Goal: Task Accomplishment & Management: Complete application form

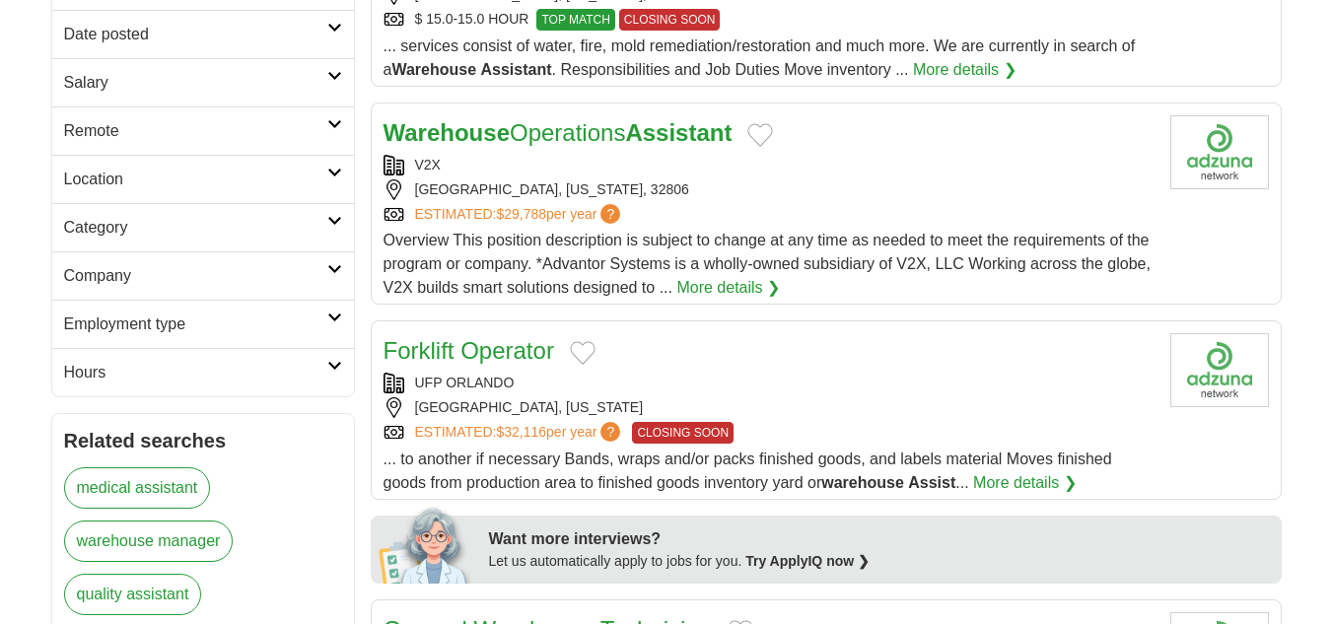
scroll to position [394, 0]
click at [506, 133] on strong "Warehouse" at bounding box center [447, 131] width 126 height 27
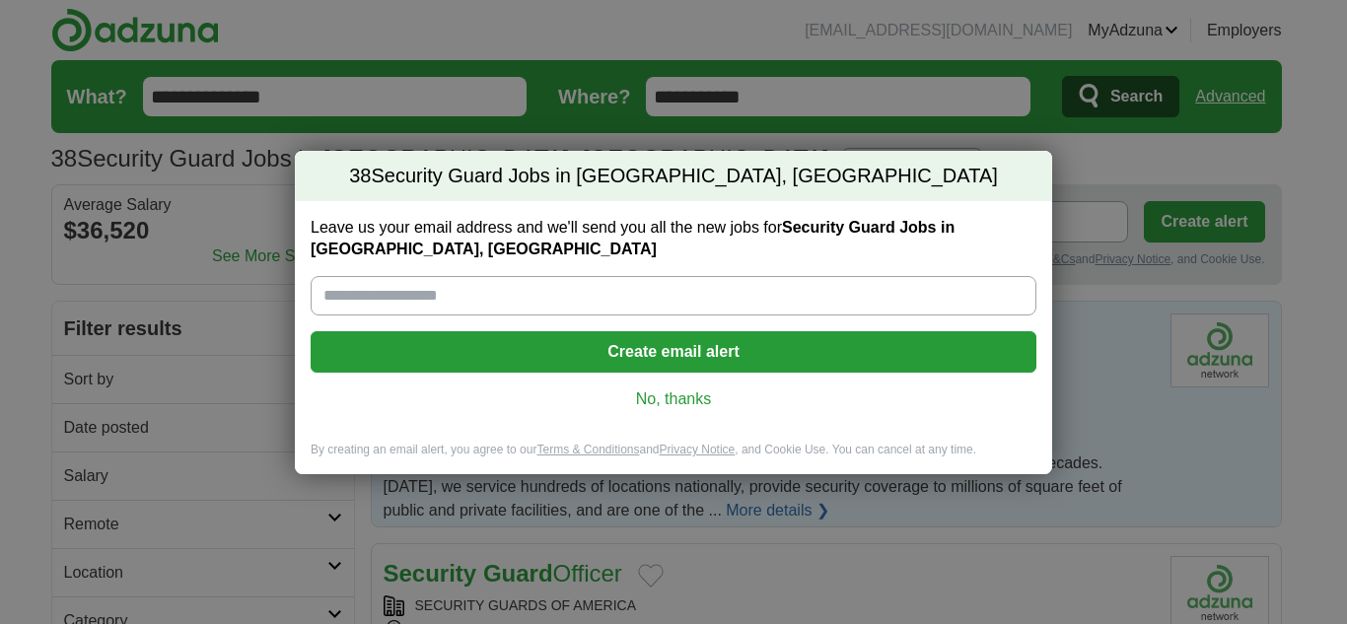
click at [348, 304] on input "Leave us your email address and we'll send you all the new jobs for Security Gu…" at bounding box center [674, 295] width 726 height 39
type input "**********"
click at [658, 348] on button "Create email alert" at bounding box center [674, 351] width 726 height 41
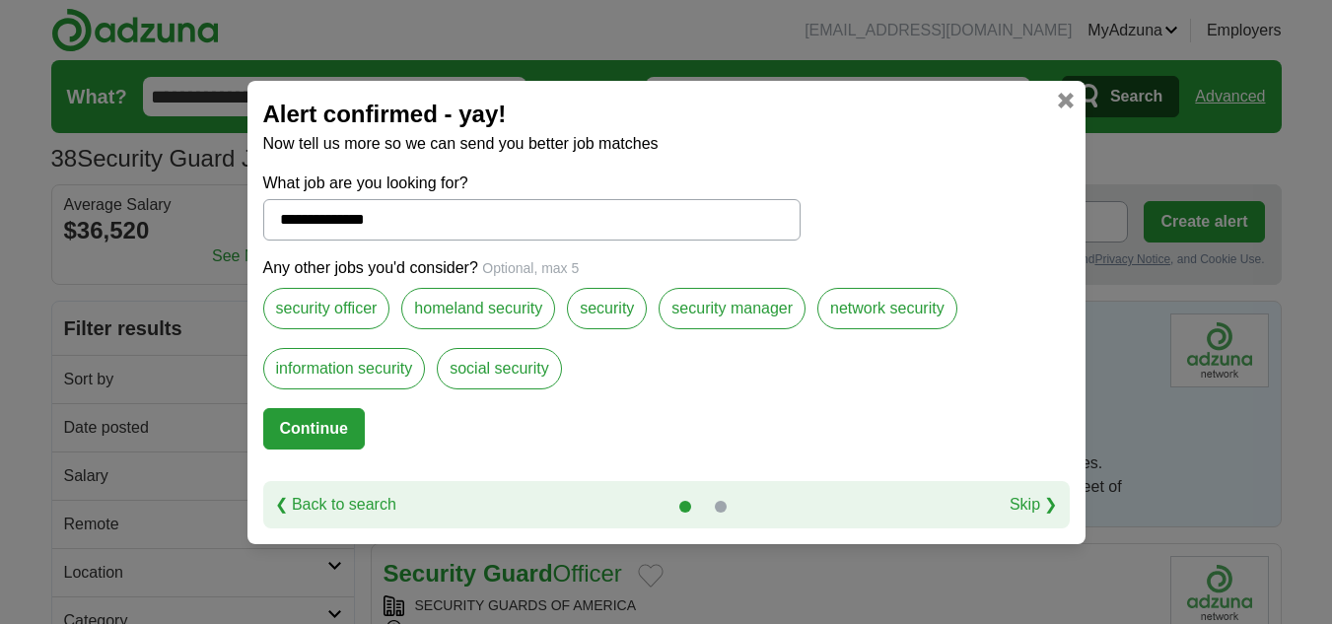
click at [342, 312] on label "security officer" at bounding box center [326, 308] width 127 height 41
click at [743, 309] on label "security manager" at bounding box center [732, 308] width 147 height 41
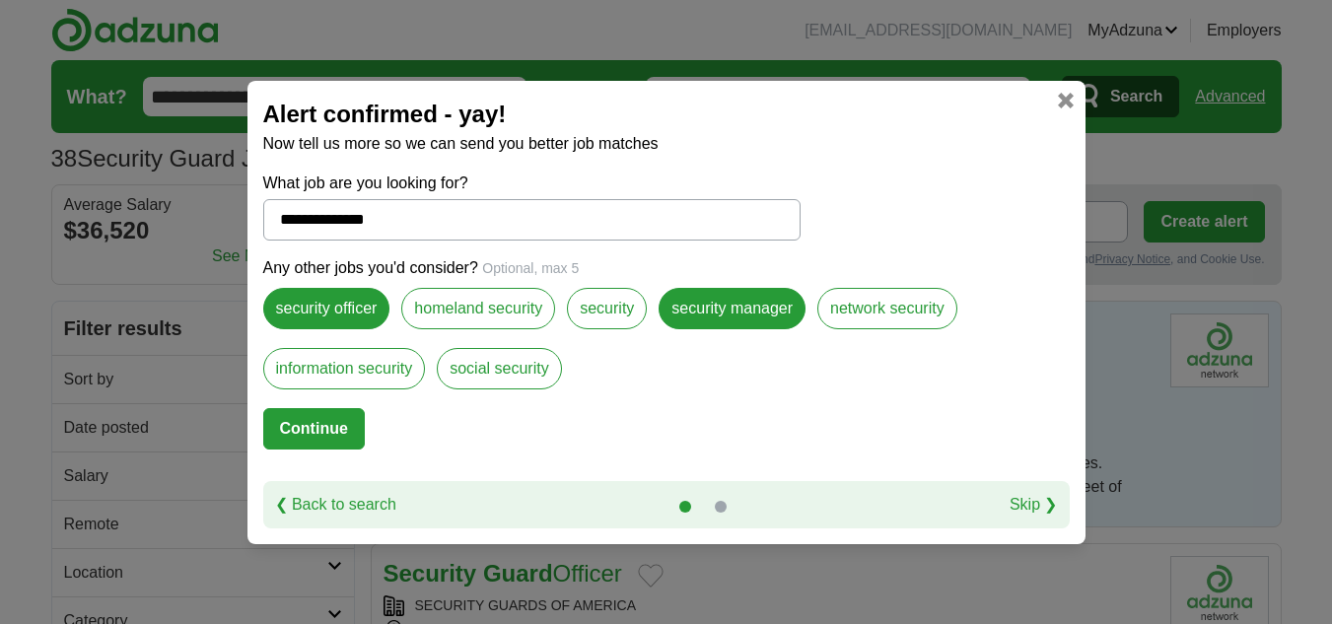
click at [361, 367] on label "information security" at bounding box center [344, 368] width 163 height 41
drag, startPoint x: 615, startPoint y: 306, endPoint x: 625, endPoint y: 312, distance: 11.5
click at [619, 309] on label "security" at bounding box center [607, 308] width 80 height 41
click at [608, 316] on label "security" at bounding box center [607, 308] width 80 height 41
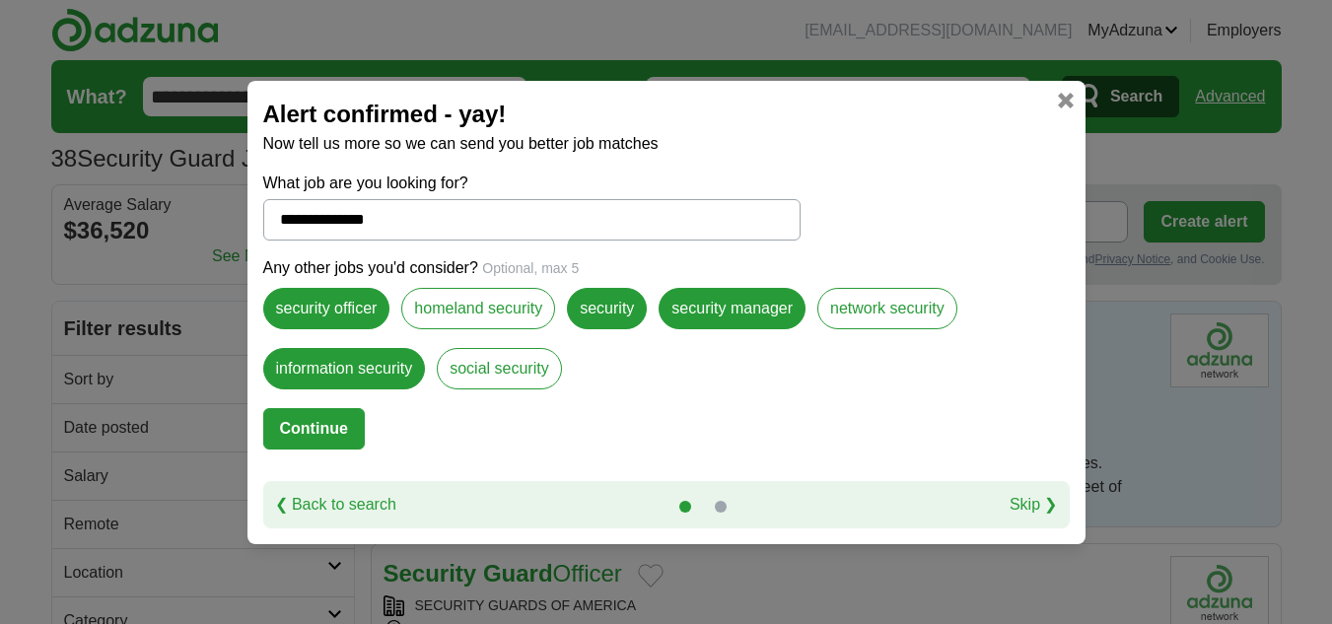
click at [316, 423] on button "Continue" at bounding box center [314, 428] width 102 height 41
select select "*"
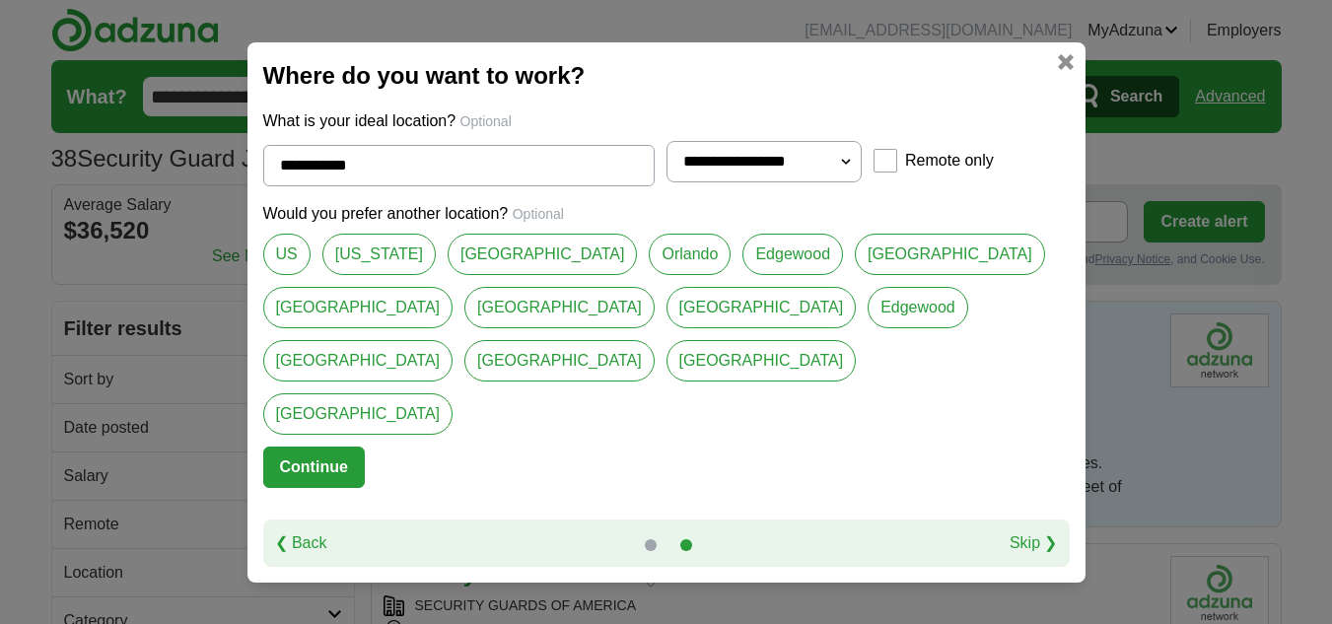
click at [649, 275] on link "Orlando" at bounding box center [690, 254] width 82 height 41
type input "*******"
click at [326, 447] on button "Continue" at bounding box center [314, 467] width 102 height 41
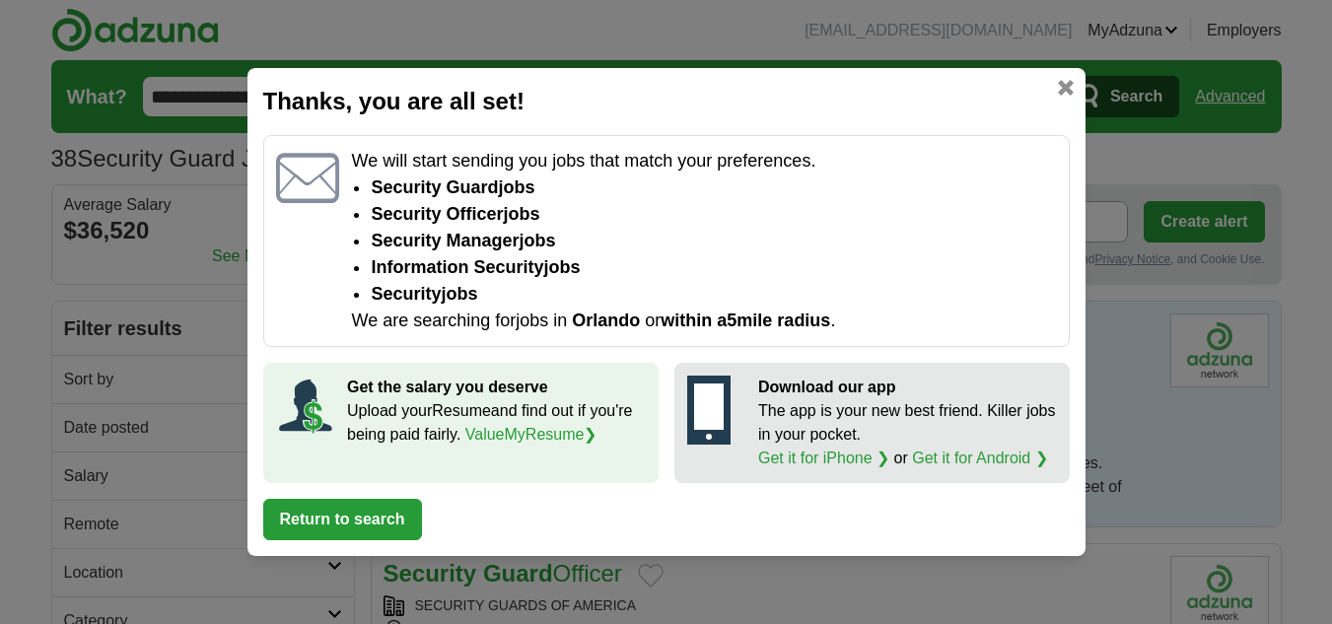
click at [360, 516] on button "Return to search" at bounding box center [342, 519] width 159 height 41
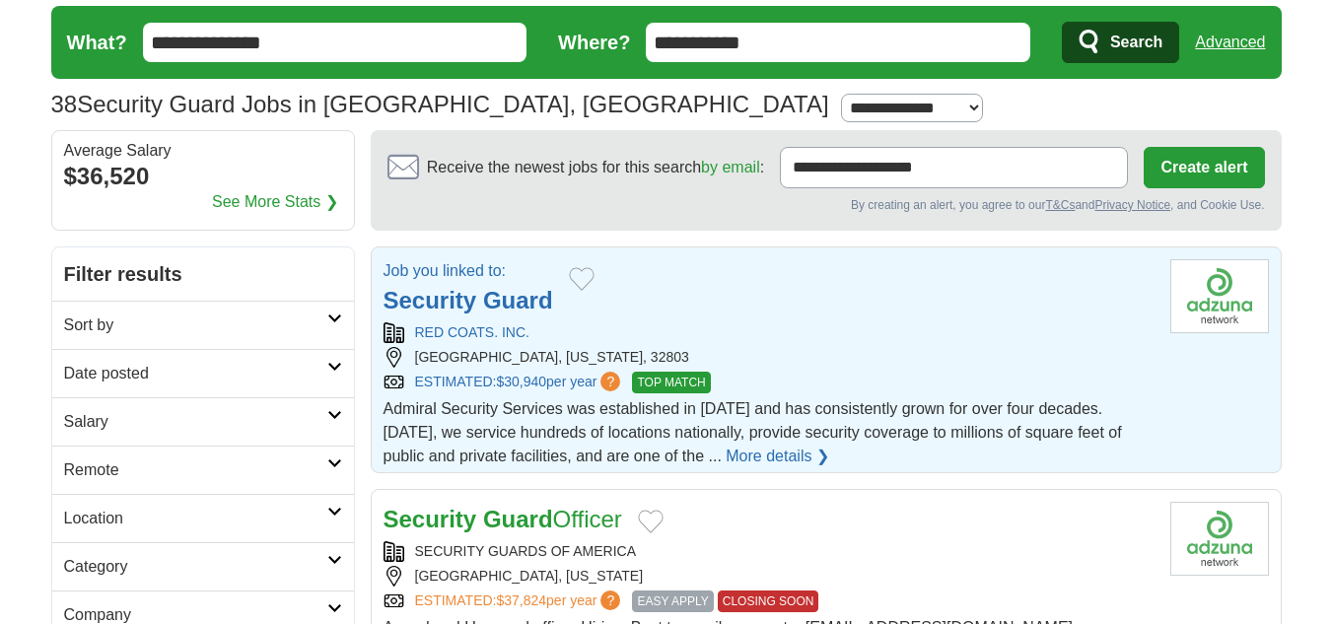
scroll to position [99, 0]
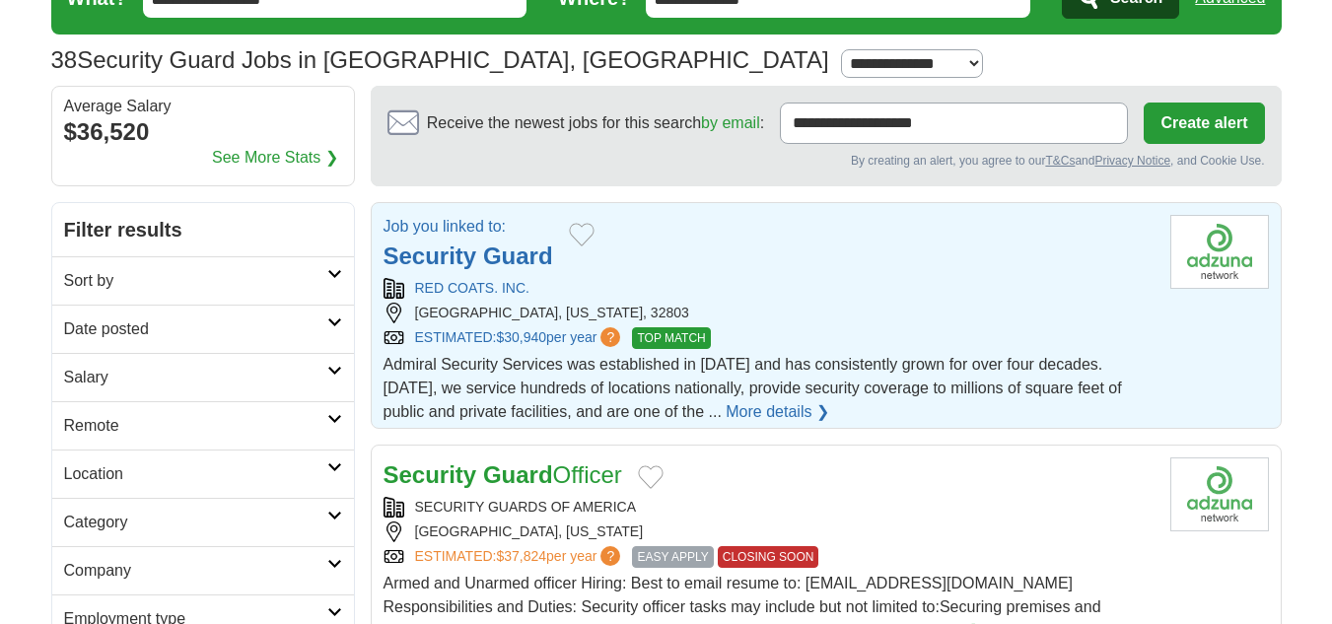
click at [726, 413] on link "More details ❯" at bounding box center [778, 412] width 104 height 24
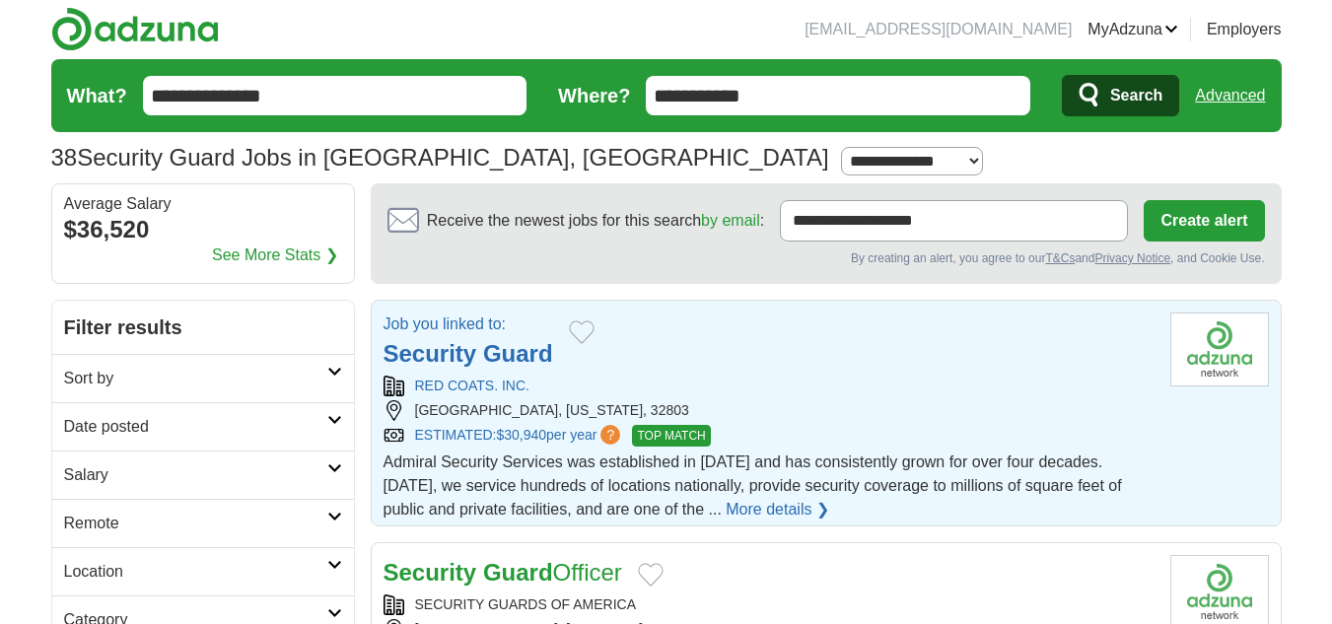
scroll to position [0, 0]
